Goal: Task Accomplishment & Management: Use online tool/utility

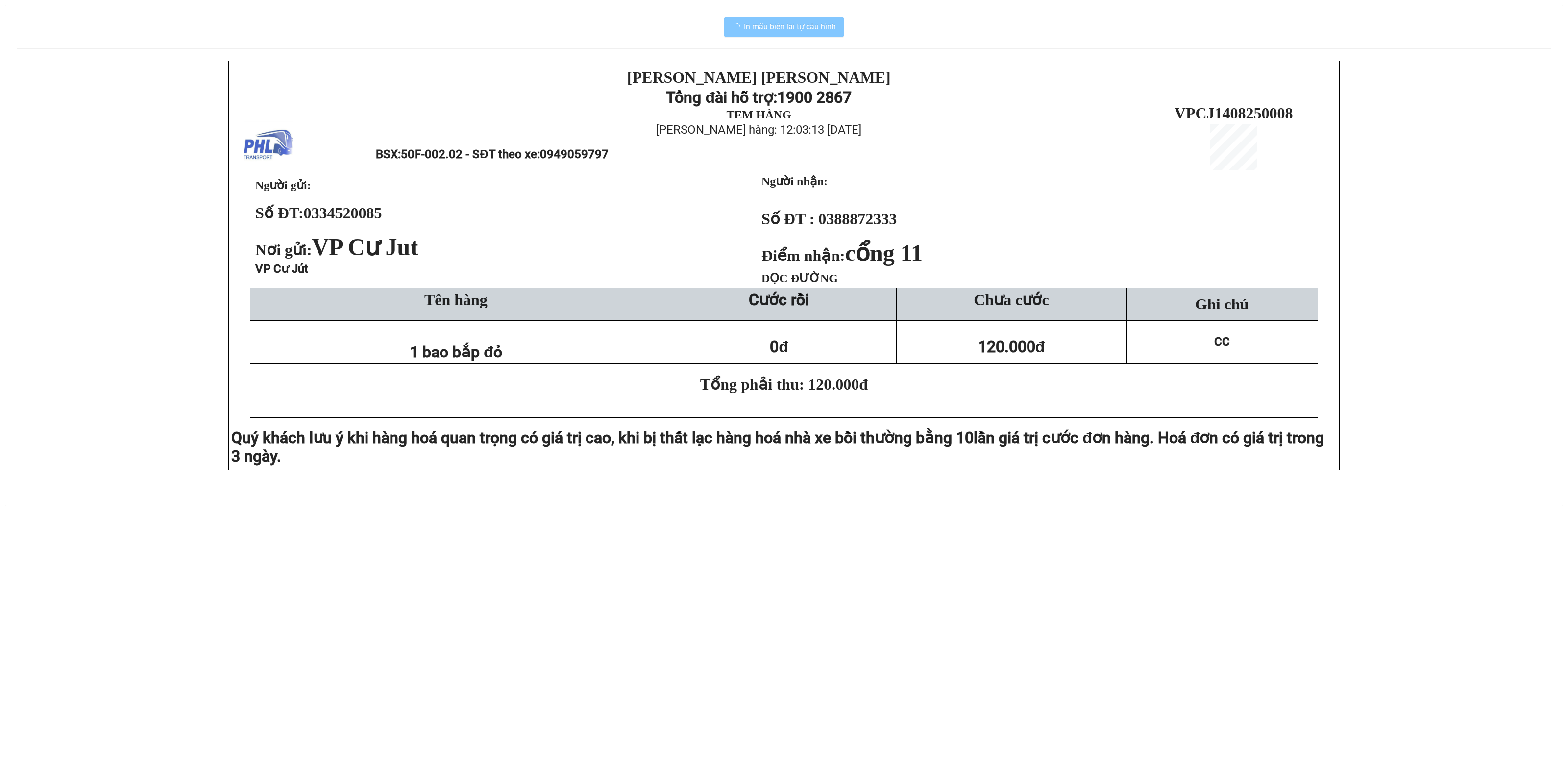
click at [772, 22] on span "In mẫu biên lai tự cấu hình" at bounding box center [790, 27] width 92 height 13
click at [748, 20] on button "In mẫu biên lai tự cấu hình" at bounding box center [784, 27] width 120 height 20
click at [773, 33] on span "In mẫu biên lai tự cấu hình" at bounding box center [790, 27] width 92 height 13
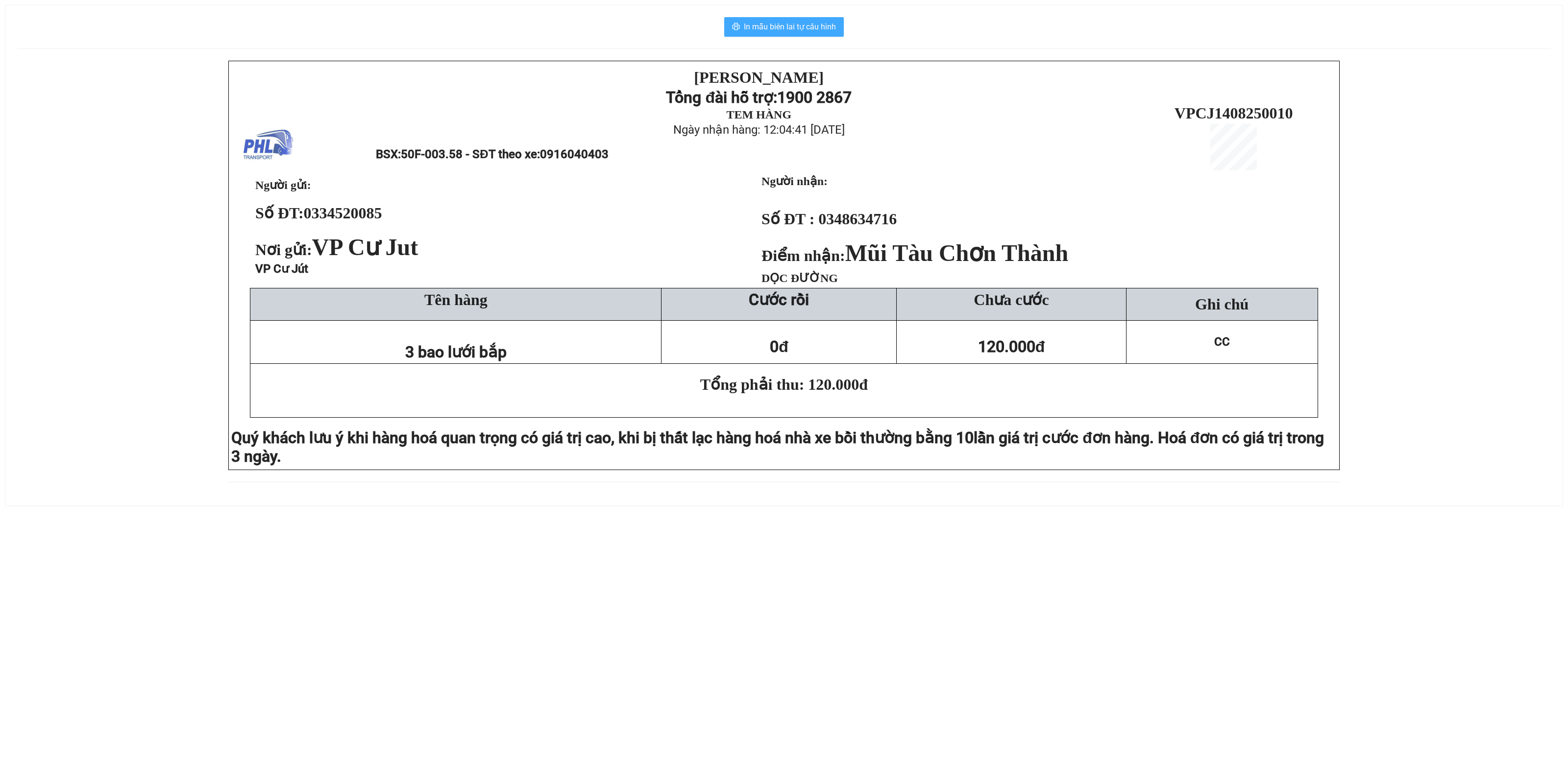
click at [794, 30] on span "In mẫu biên lai tự cấu hình" at bounding box center [790, 27] width 92 height 13
click at [775, 27] on span "In mẫu biên lai tự cấu hình" at bounding box center [790, 27] width 92 height 13
